Goal: Register for event/course

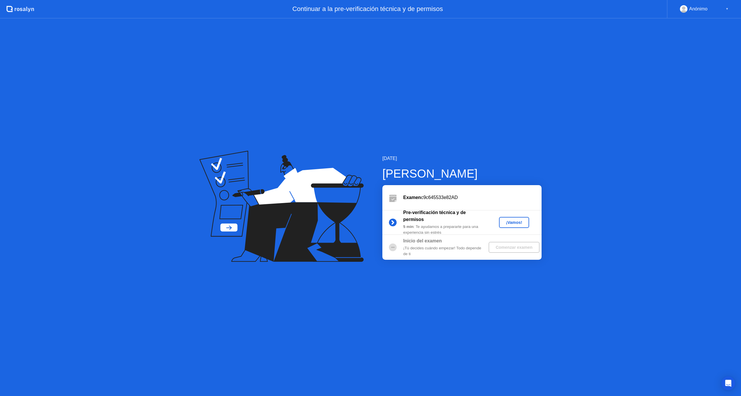
click at [517, 219] on button "¡Vamos!" at bounding box center [514, 222] width 30 height 11
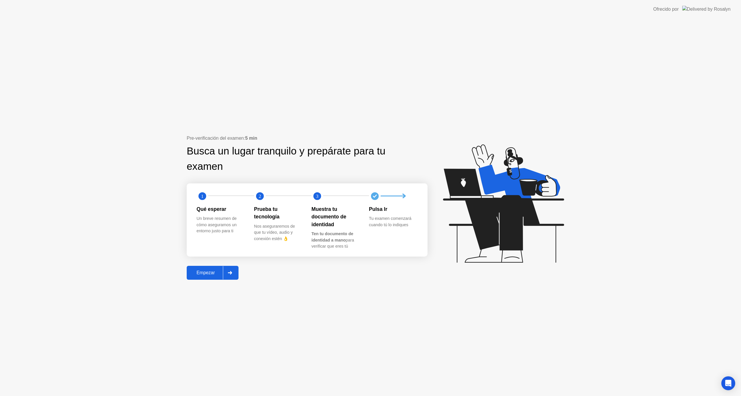
click at [210, 272] on div "Empezar" at bounding box center [205, 272] width 34 height 5
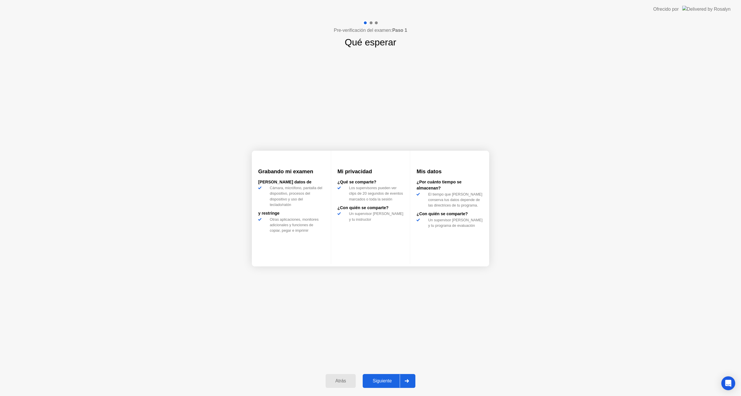
click at [378, 385] on button "Siguiente" at bounding box center [389, 381] width 53 height 14
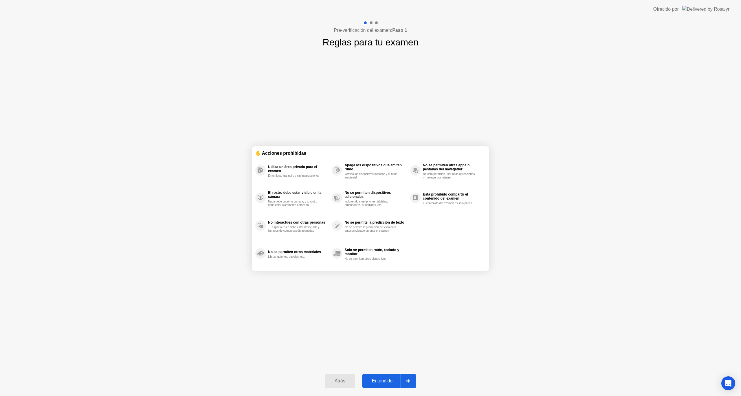
click at [387, 381] on div "Entendido" at bounding box center [382, 381] width 37 height 5
select select "**********"
select select "*******"
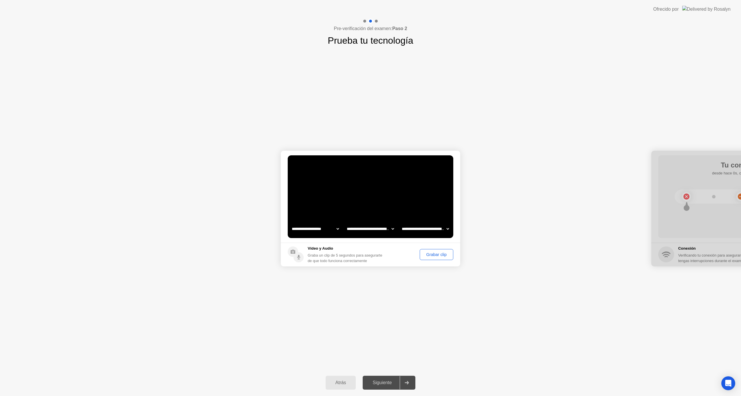
click at [434, 257] on div "Grabar clip" at bounding box center [437, 254] width 30 height 5
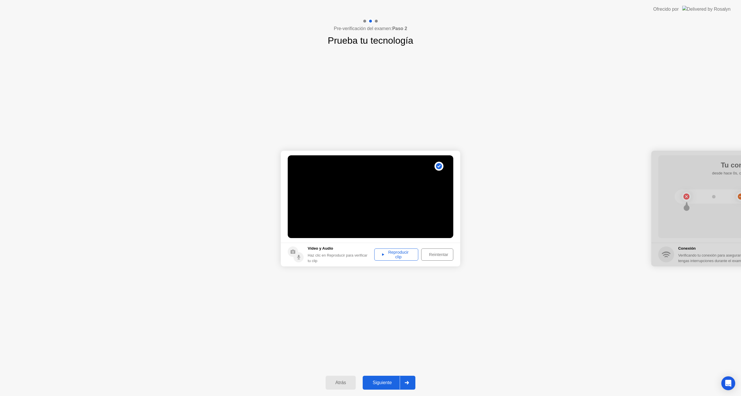
click at [388, 381] on div "Siguiente" at bounding box center [381, 382] width 35 height 5
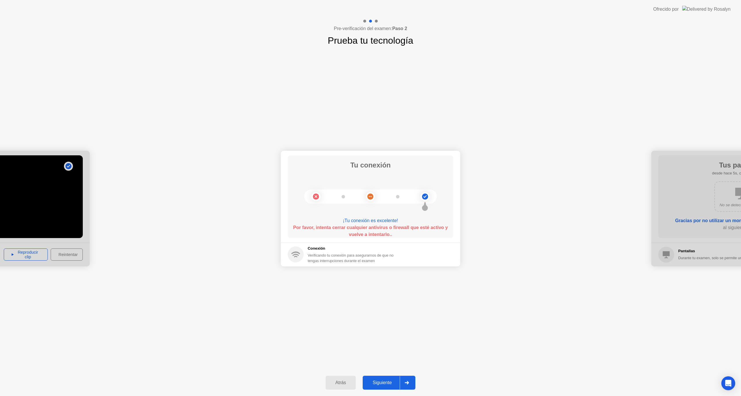
click at [379, 384] on div "Siguiente" at bounding box center [381, 382] width 35 height 5
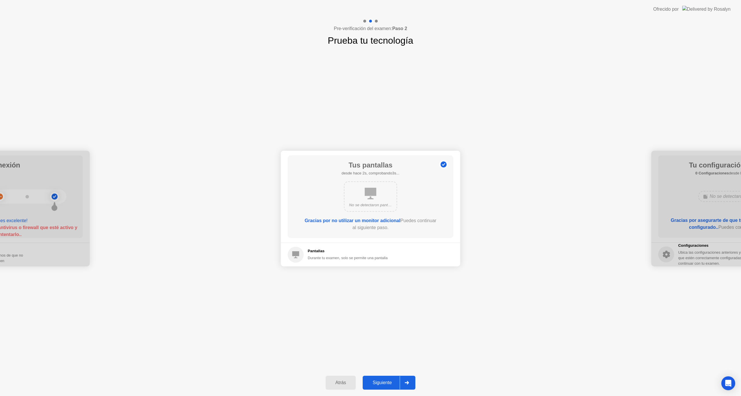
click at [382, 379] on button "Siguiente" at bounding box center [389, 383] width 53 height 14
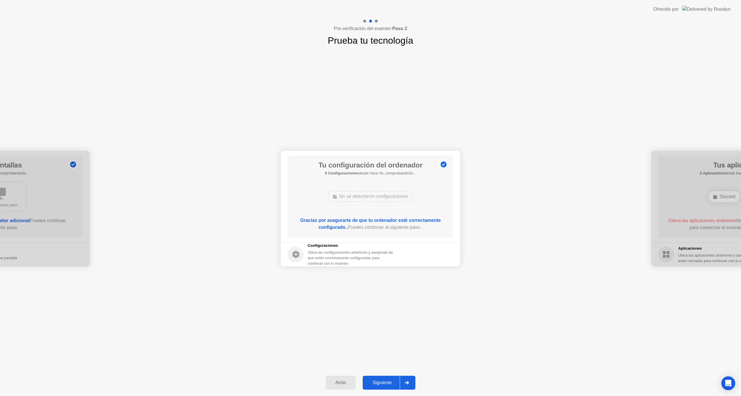
click at [383, 383] on div "Siguiente" at bounding box center [381, 382] width 35 height 5
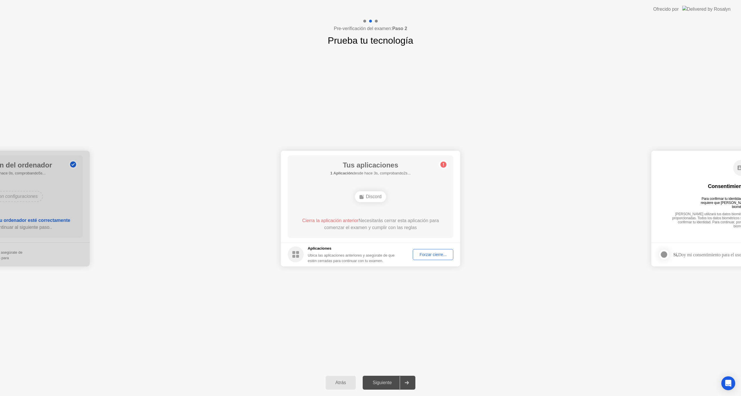
click at [429, 255] on div "Forzar cierre..." at bounding box center [433, 254] width 36 height 5
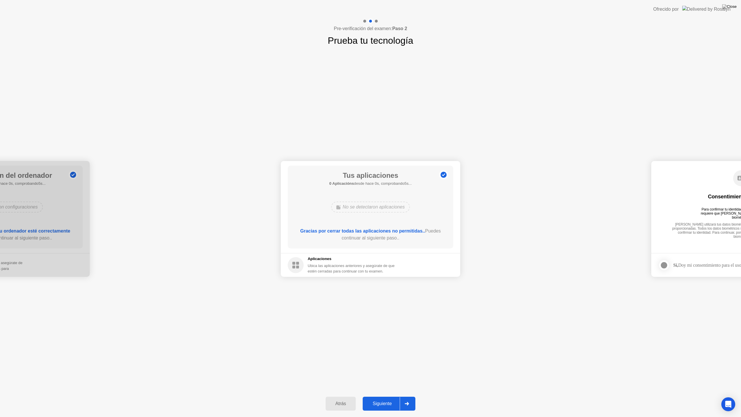
click at [381, 396] on div "Siguiente" at bounding box center [381, 403] width 35 height 5
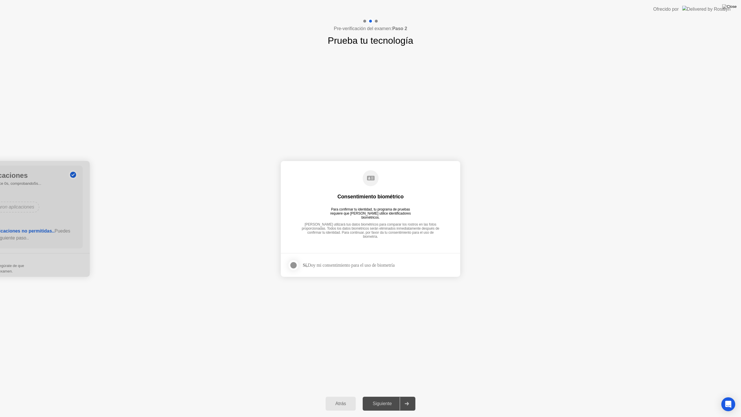
click at [292, 263] on div at bounding box center [293, 265] width 7 height 7
click at [386, 396] on button "Siguiente" at bounding box center [389, 404] width 53 height 14
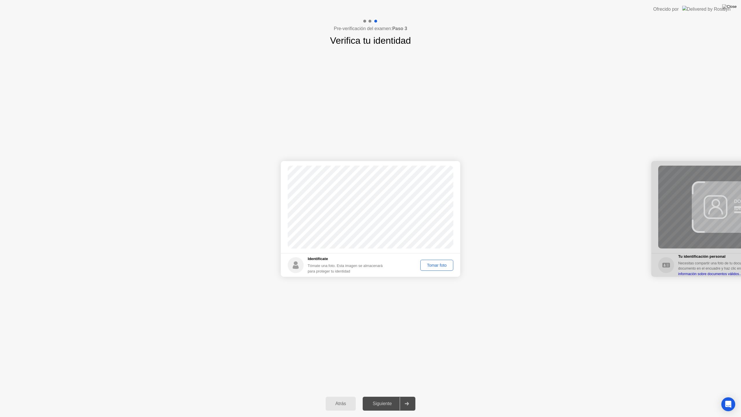
click at [441, 265] on div "Tomar foto" at bounding box center [436, 265] width 29 height 5
click at [448, 264] on div "Repetir" at bounding box center [440, 265] width 23 height 5
click at [448, 264] on div "Tomar foto" at bounding box center [436, 265] width 29 height 5
click at [384, 396] on div "Siguiente" at bounding box center [381, 403] width 35 height 5
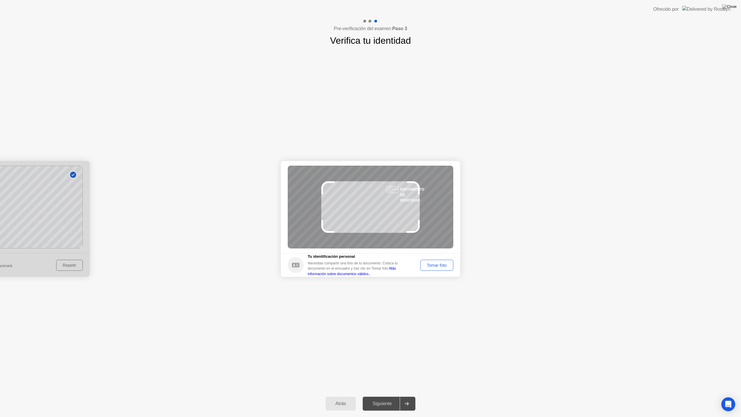
click at [437, 264] on div "Tomar foto" at bounding box center [436, 265] width 29 height 5
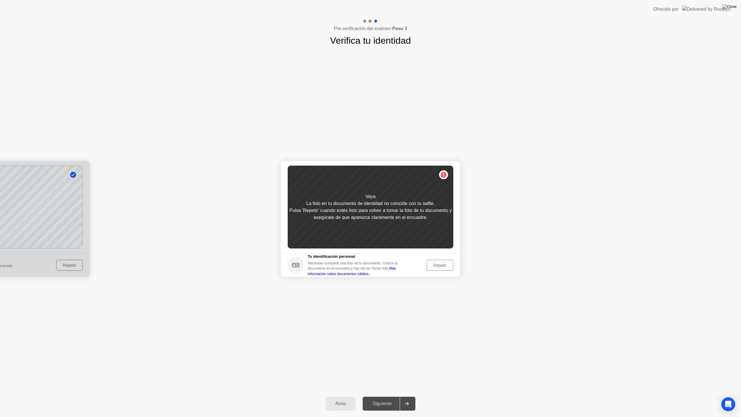
click at [449, 256] on footer "Tu identificación personal Necesitas compartir una foto de tu documento. Coloca…" at bounding box center [370, 265] width 179 height 24
click at [441, 260] on button "Repetir" at bounding box center [440, 265] width 27 height 11
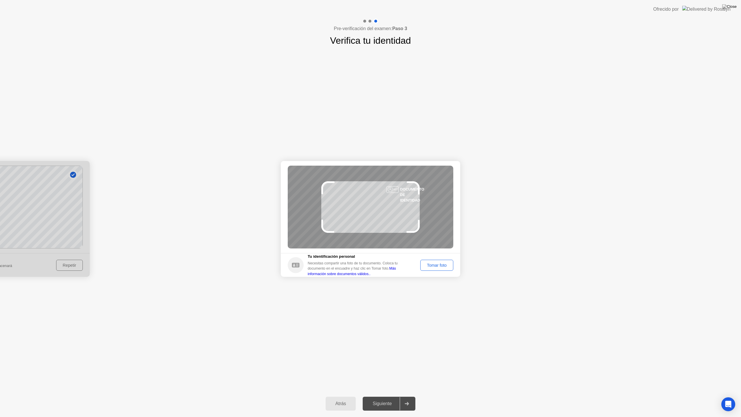
click at [436, 264] on div "Tomar foto" at bounding box center [436, 265] width 29 height 5
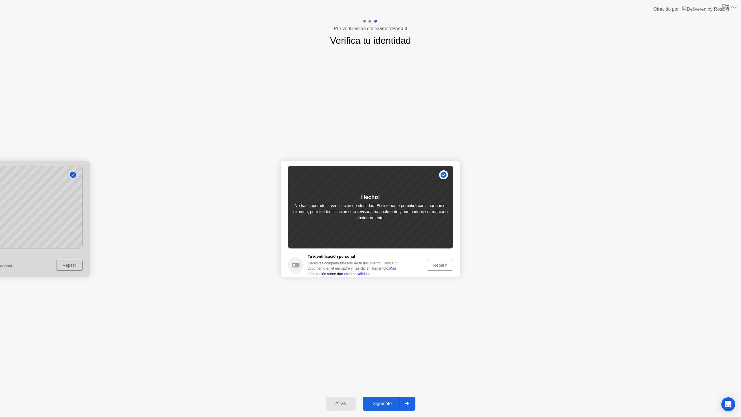
click at [377, 396] on button "Siguiente" at bounding box center [389, 404] width 53 height 14
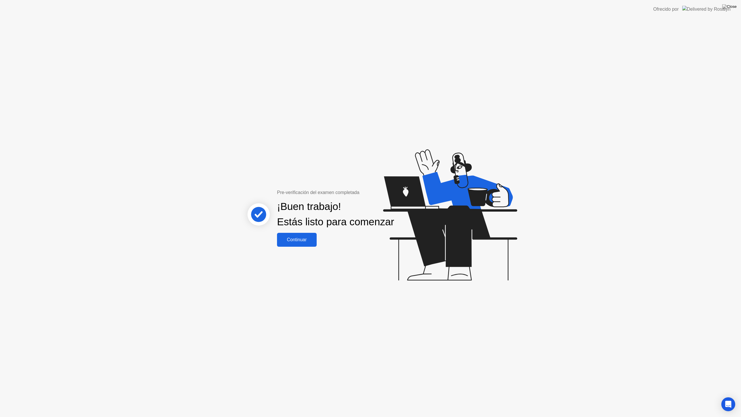
click at [304, 242] on div "Continuar" at bounding box center [297, 239] width 36 height 5
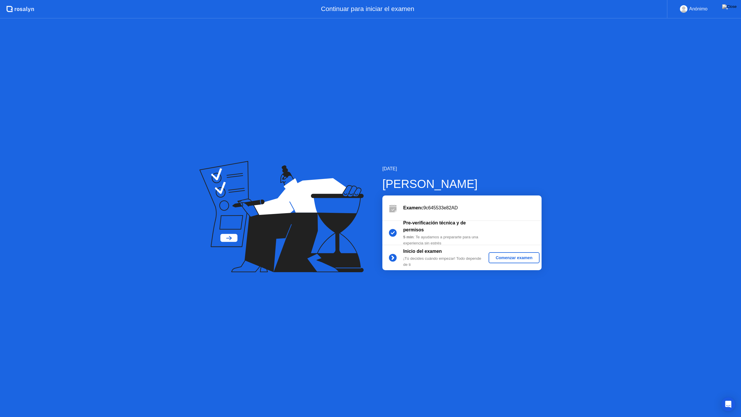
click at [504, 258] on div "Comenzar examen" at bounding box center [514, 257] width 46 height 5
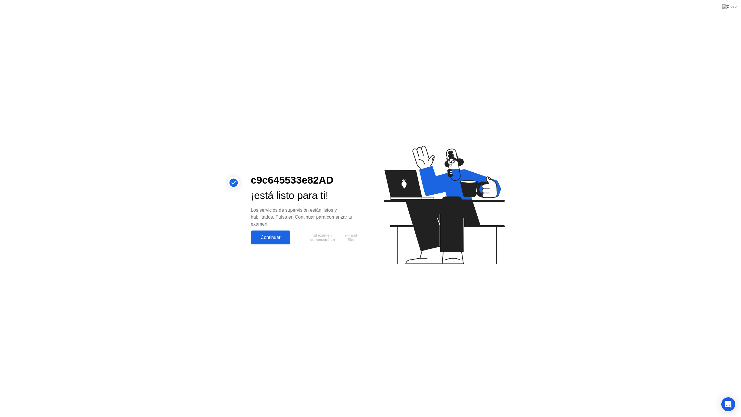
click at [272, 239] on div "Continuar" at bounding box center [270, 237] width 36 height 5
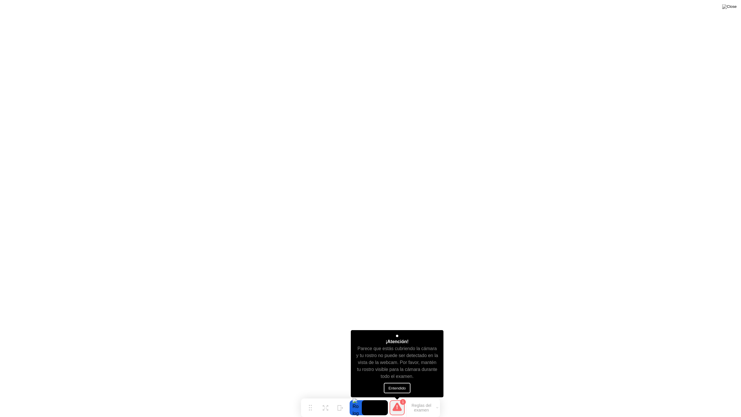
click at [400, 384] on button "Entendido" at bounding box center [397, 388] width 27 height 10
click at [397, 389] on button "Entendido" at bounding box center [397, 388] width 27 height 10
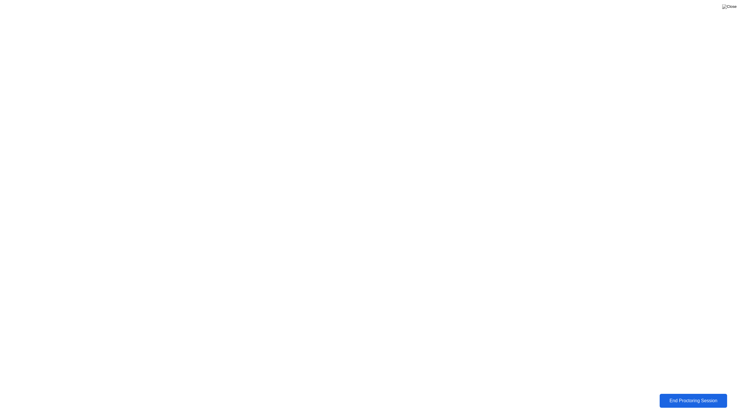
click at [690, 396] on div "End Proctoring Session" at bounding box center [693, 400] width 64 height 5
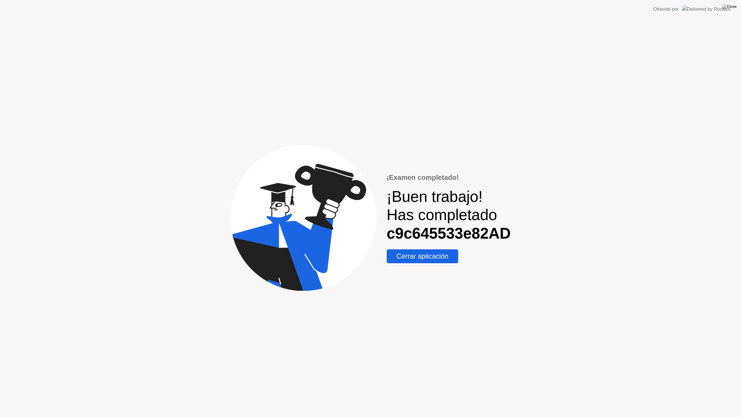
click at [436, 258] on div "Cerrar aplicación" at bounding box center [422, 256] width 68 height 8
